Goal: Information Seeking & Learning: Find specific fact

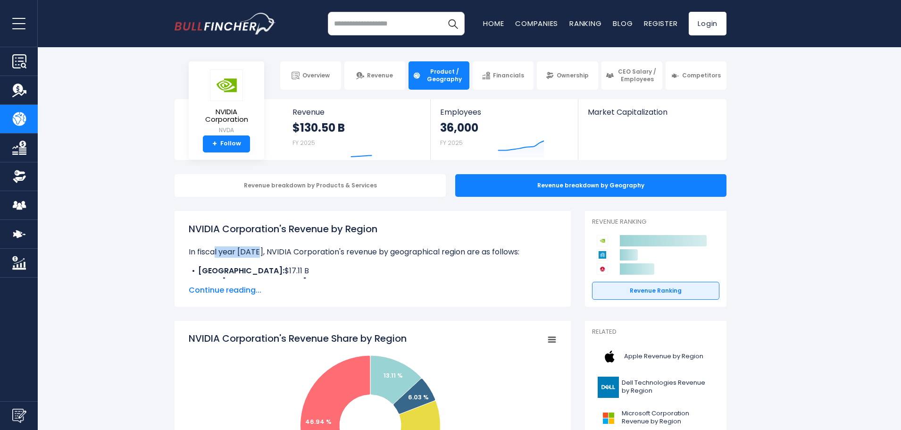
drag, startPoint x: 216, startPoint y: 249, endPoint x: 258, endPoint y: 253, distance: 42.7
click at [258, 254] on p "In fiscal year [DATE], NVIDIA Corporation's revenue by geographical region are …" at bounding box center [373, 251] width 368 height 11
click at [258, 253] on p "In fiscal year [DATE], NVIDIA Corporation's revenue by geographical region are …" at bounding box center [373, 251] width 368 height 11
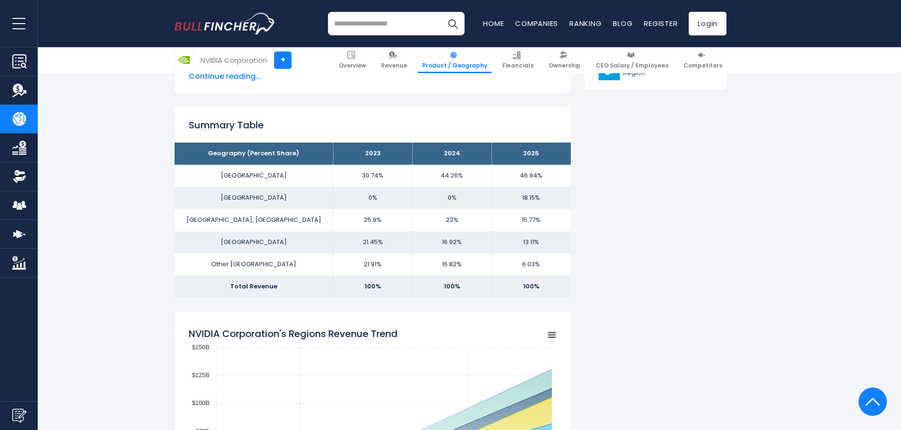
scroll to position [613, 0]
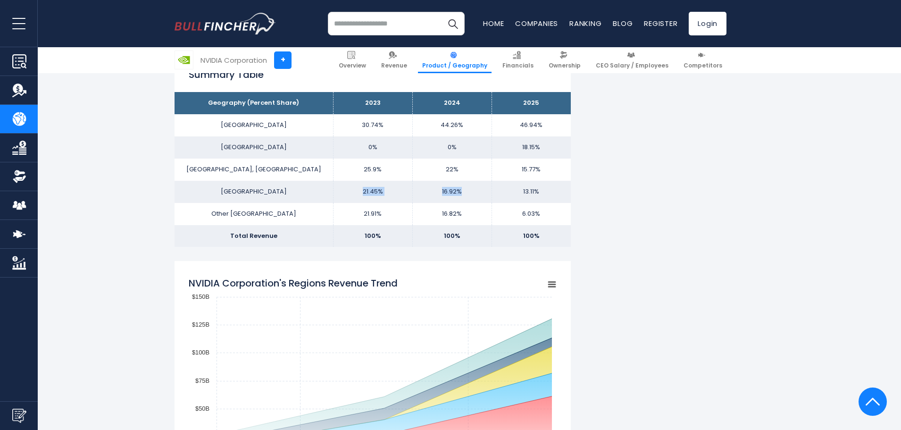
drag, startPoint x: 365, startPoint y: 190, endPoint x: 471, endPoint y: 198, distance: 105.9
click at [471, 198] on tr "CHINA 21.45% 16.92% 13.11%" at bounding box center [372, 192] width 396 height 22
click at [514, 185] on td "13.11%" at bounding box center [530, 192] width 79 height 22
drag, startPoint x: 548, startPoint y: 191, endPoint x: 509, endPoint y: 186, distance: 38.6
click at [509, 186] on td "13.11%" at bounding box center [530, 192] width 79 height 22
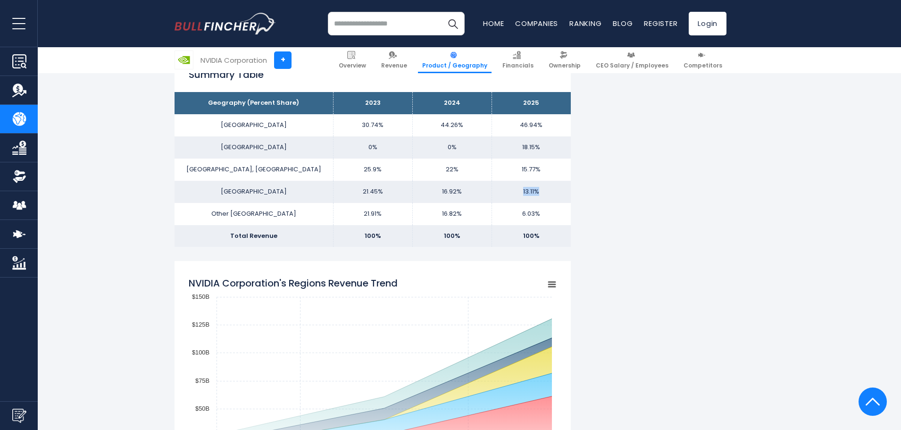
click at [509, 186] on td "13.11%" at bounding box center [530, 192] width 79 height 22
click at [463, 187] on td "16.92%" at bounding box center [451, 192] width 79 height 22
drag, startPoint x: 377, startPoint y: 141, endPoint x: 490, endPoint y: 148, distance: 113.0
click at [490, 148] on tr "SINGAPORE 0% 0% 18.15%" at bounding box center [372, 147] width 396 height 22
click at [490, 148] on td "0%" at bounding box center [451, 147] width 79 height 22
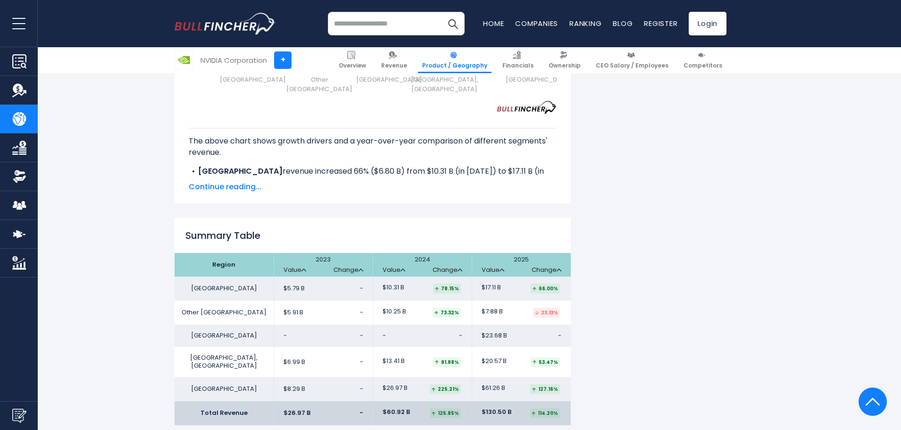
scroll to position [1368, 0]
